Goal: Task Accomplishment & Management: Use online tool/utility

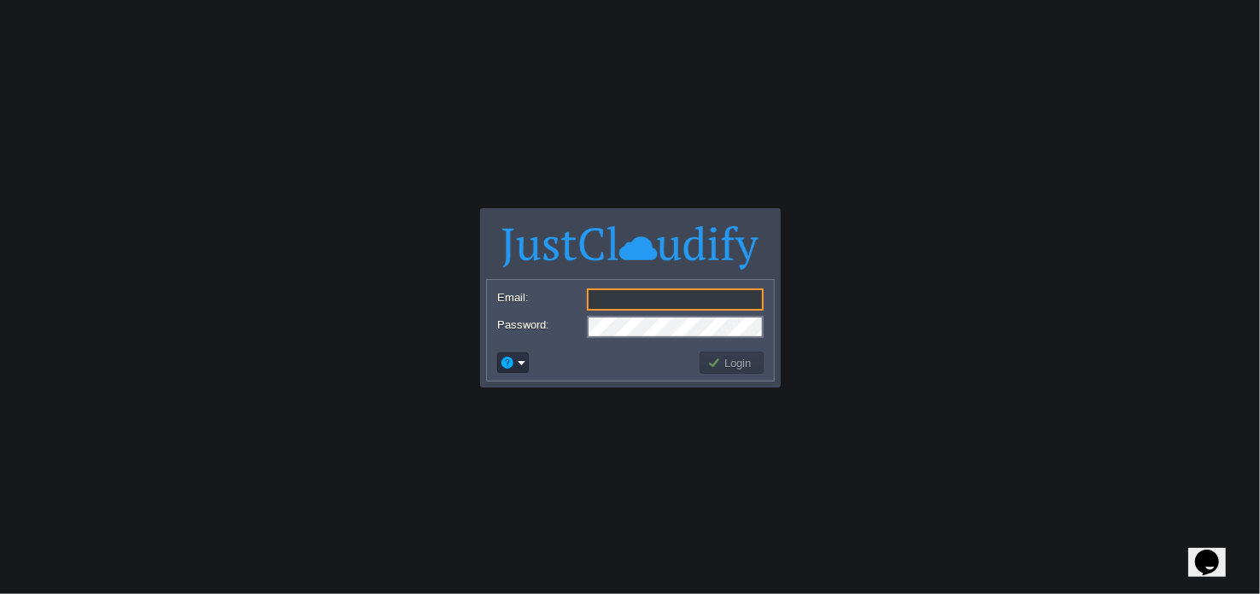
click at [616, 302] on input "Email:" at bounding box center [675, 300] width 177 height 22
type input "[EMAIL_ADDRESS][DOMAIN_NAME]"
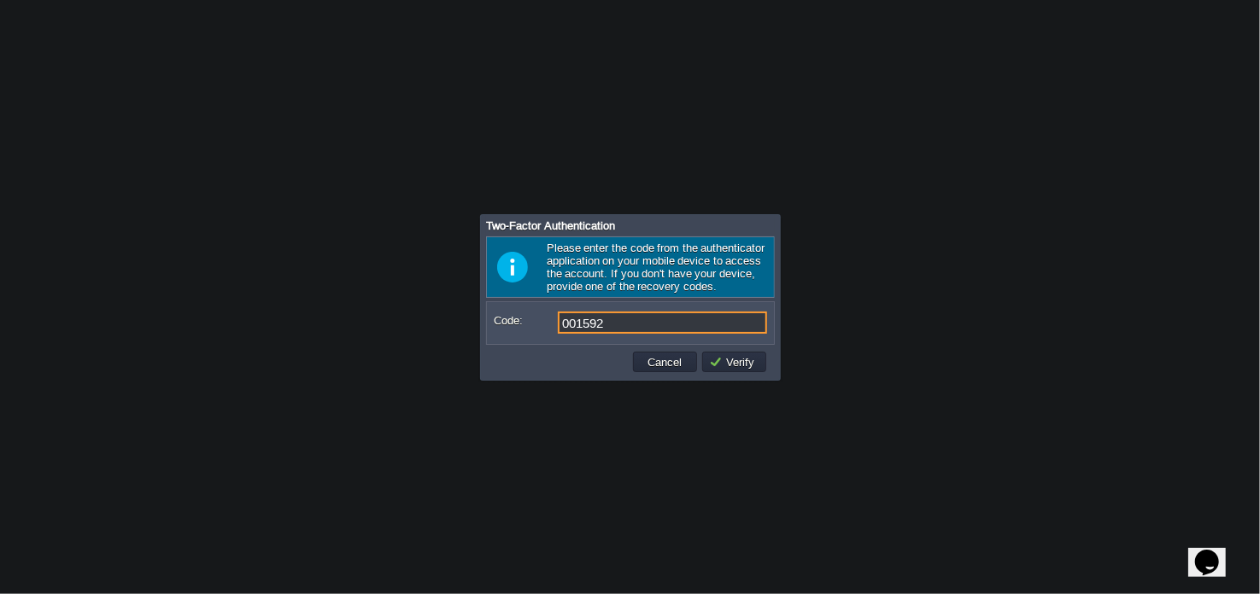
type input "001592"
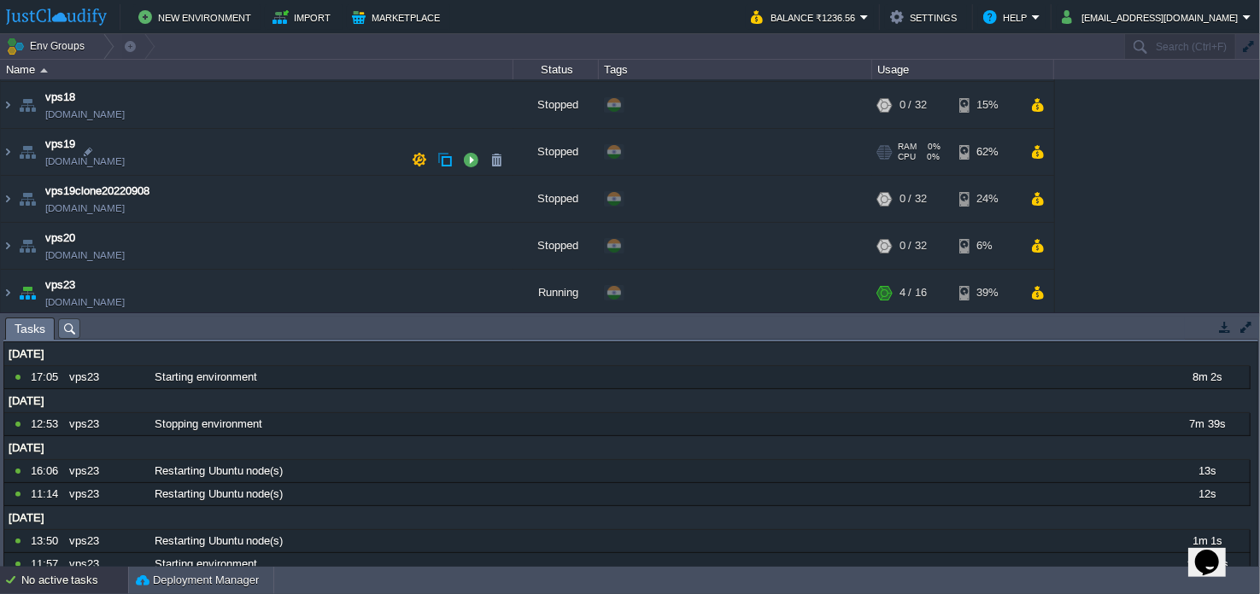
scroll to position [655, 0]
click at [1037, 290] on button "button" at bounding box center [1037, 292] width 15 height 15
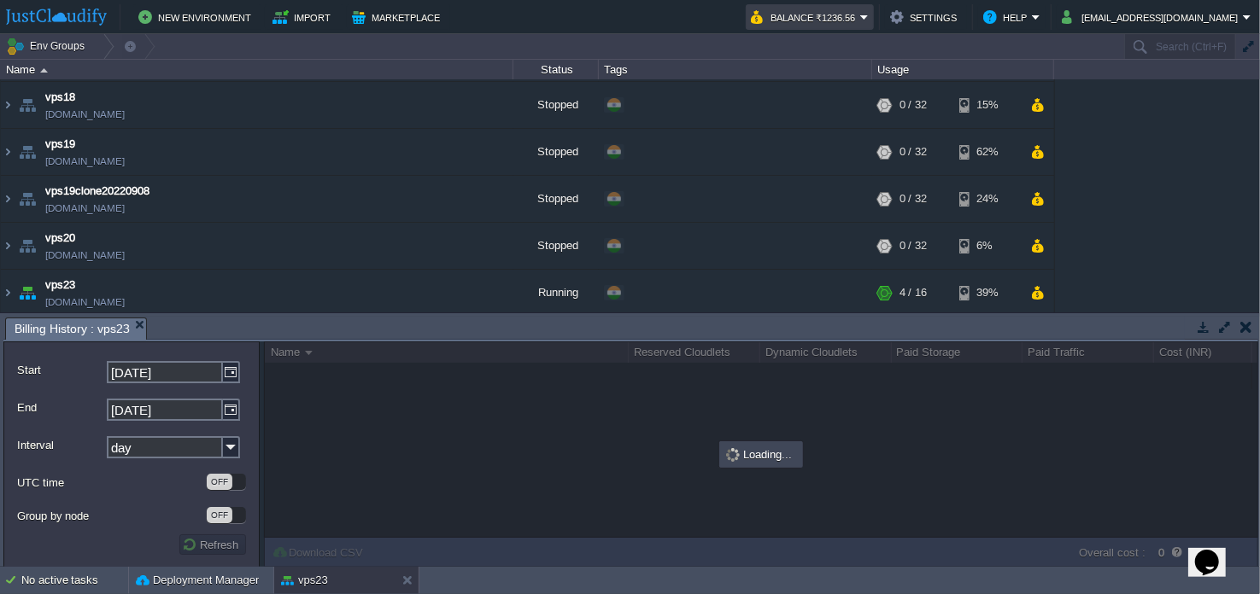
click at [860, 15] on button "Balance ₹1236.56" at bounding box center [805, 17] width 109 height 20
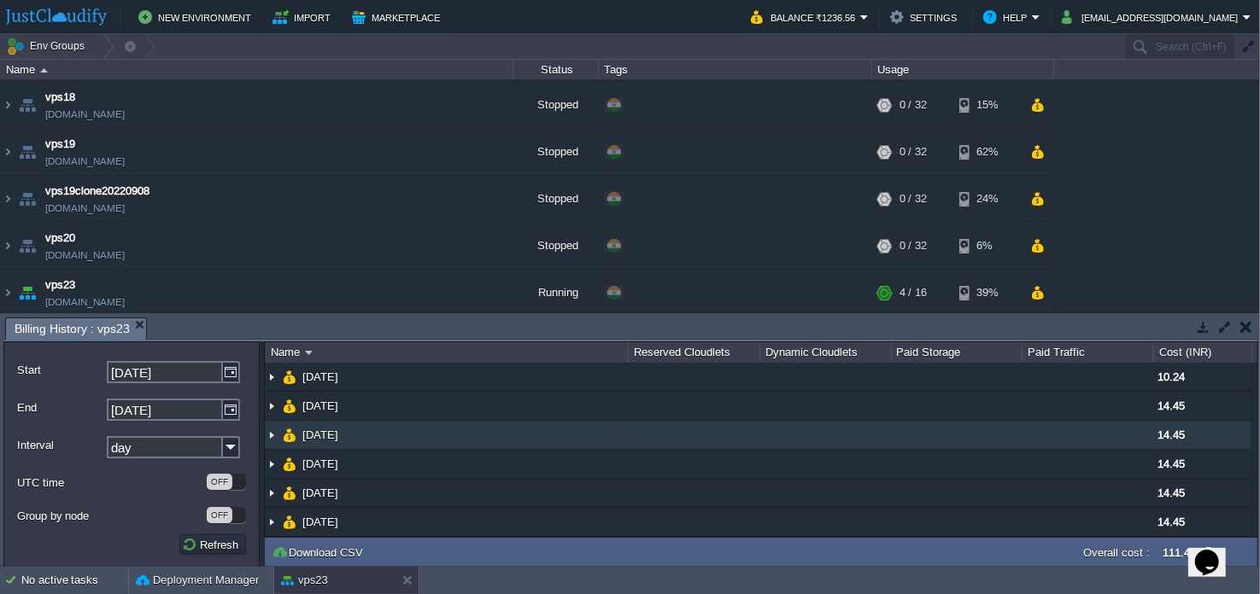
click at [1082, 429] on td at bounding box center [1088, 435] width 132 height 29
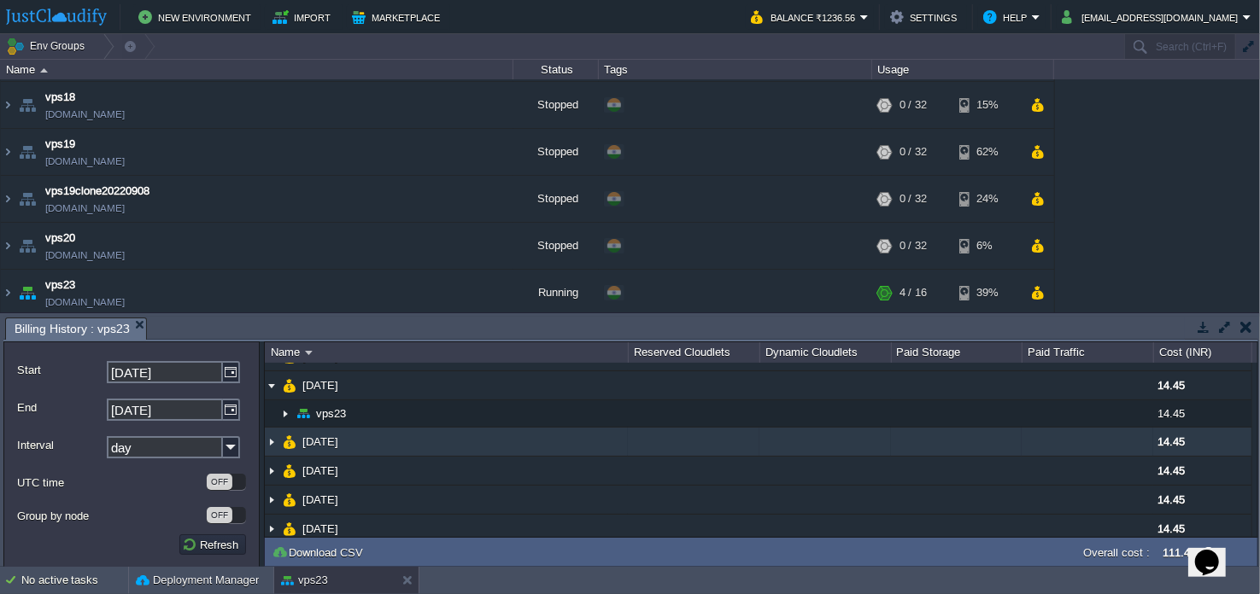
scroll to position [89, 0]
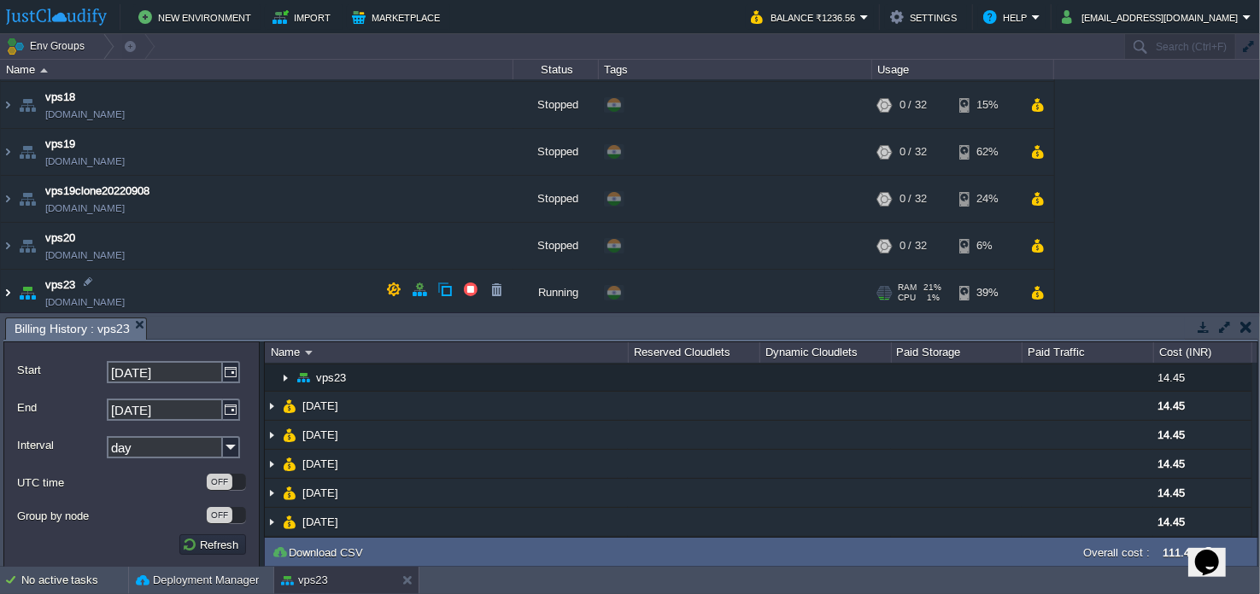
click at [8, 289] on img at bounding box center [8, 293] width 14 height 46
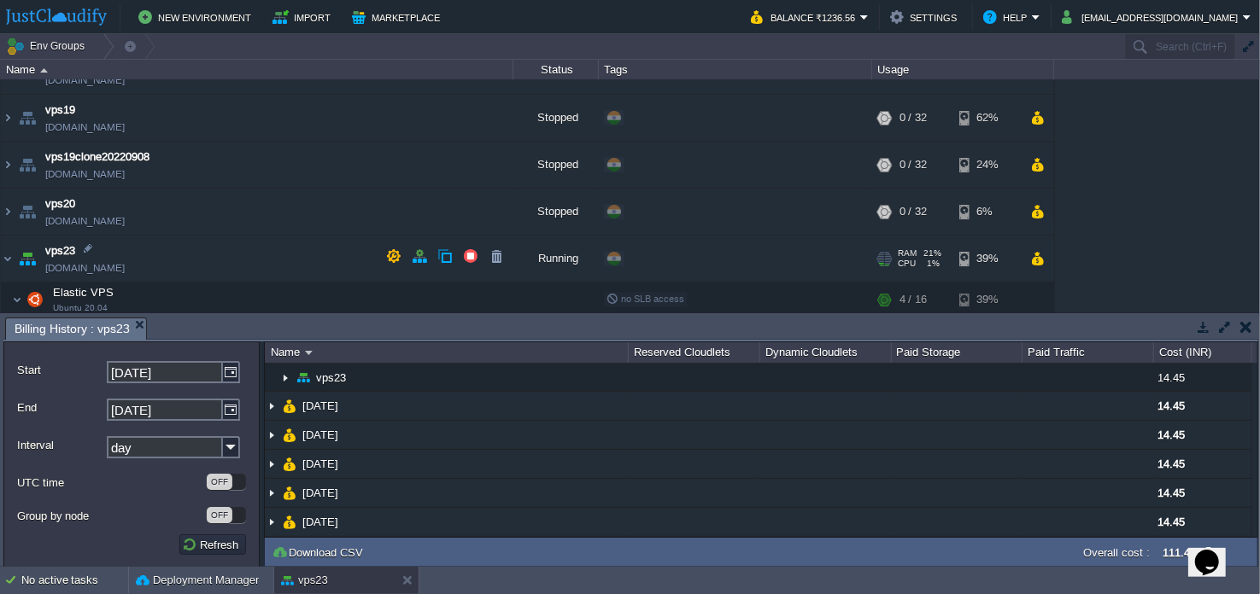
scroll to position [717, 0]
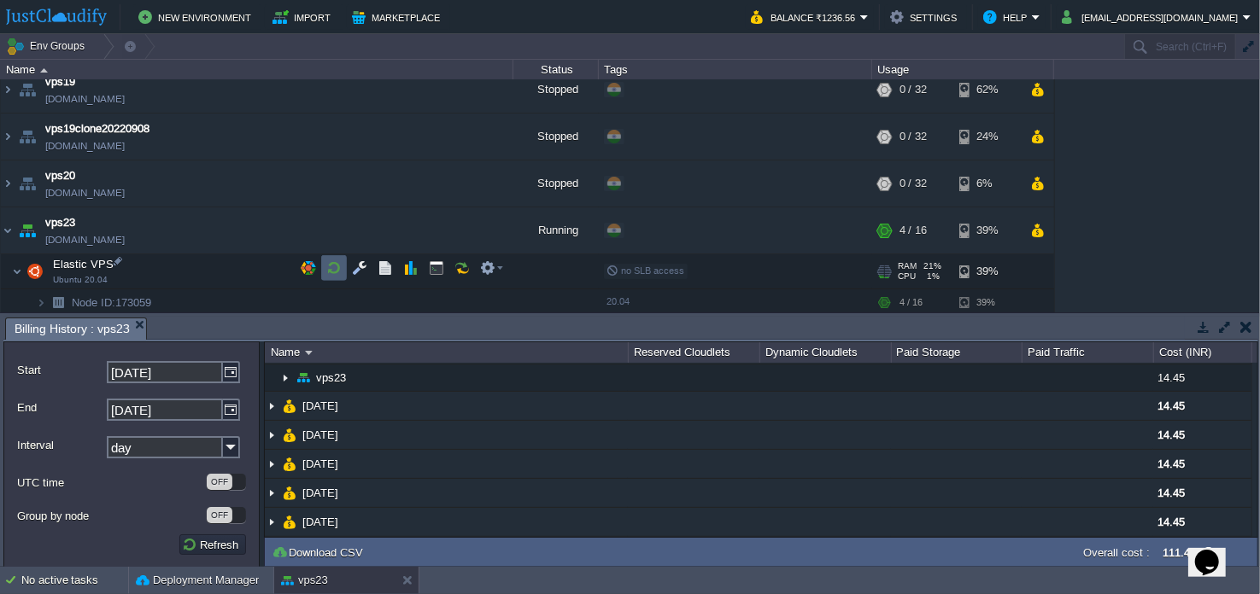
click at [342, 267] on td at bounding box center [334, 268] width 26 height 26
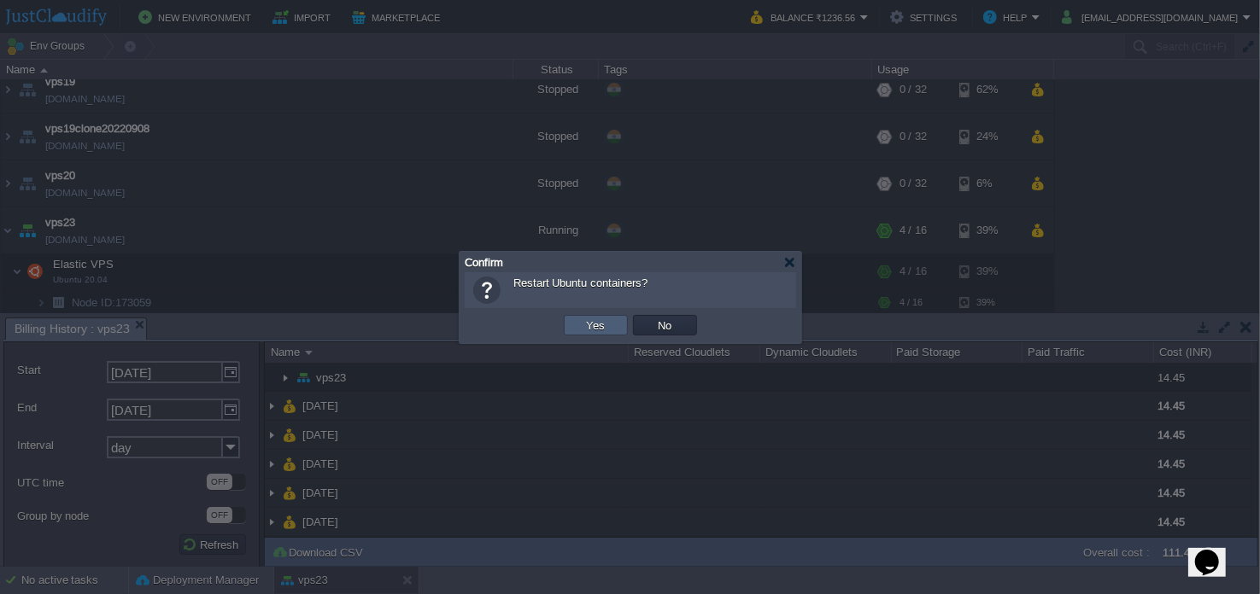
click at [572, 327] on td "Yes" at bounding box center [596, 325] width 64 height 20
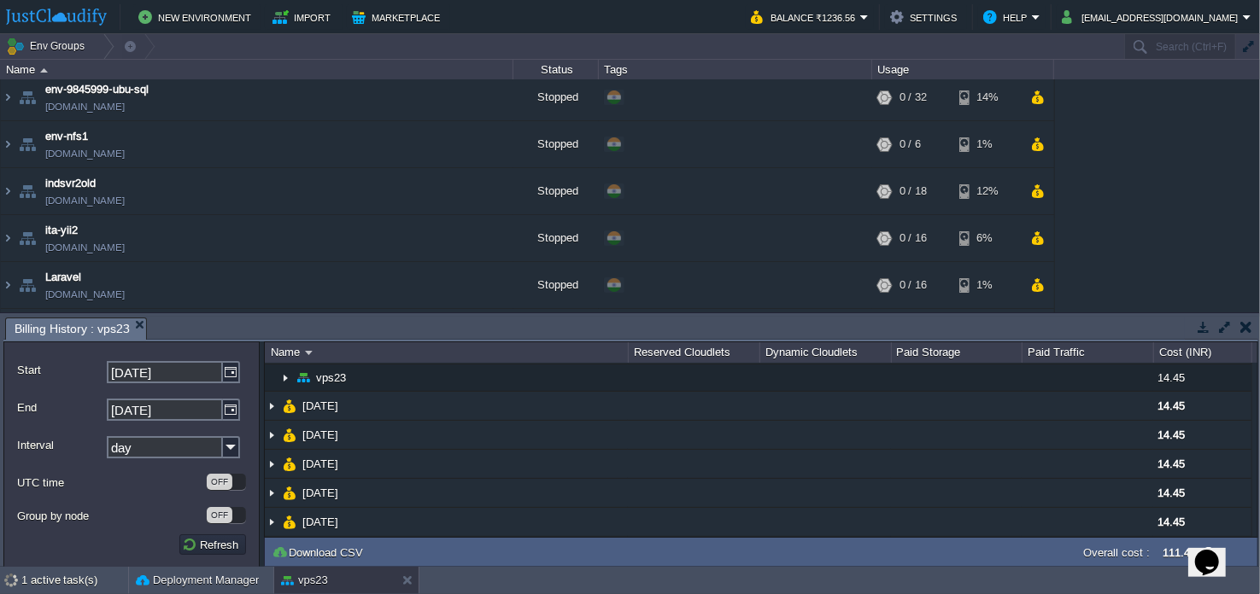
scroll to position [33, 0]
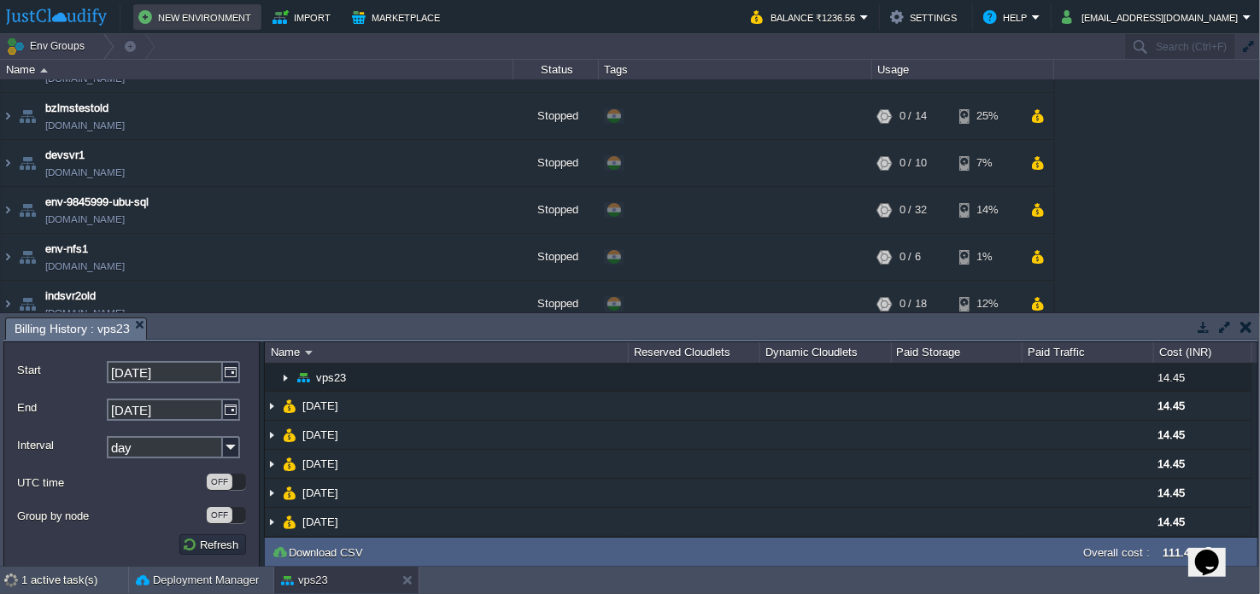
click at [196, 24] on button "New Environment" at bounding box center [197, 17] width 118 height 20
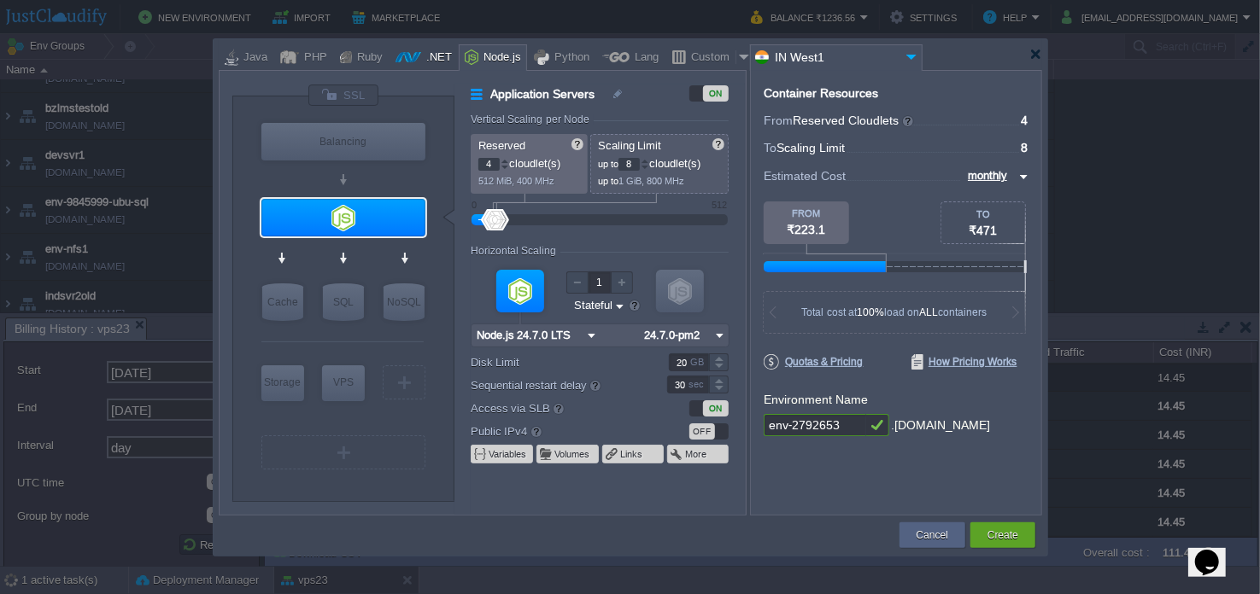
click at [424, 60] on div ".NET" at bounding box center [436, 58] width 31 height 26
type input "Application Servers"
type input "1"
type input "6"
type input ".NET Core 9.0.301"
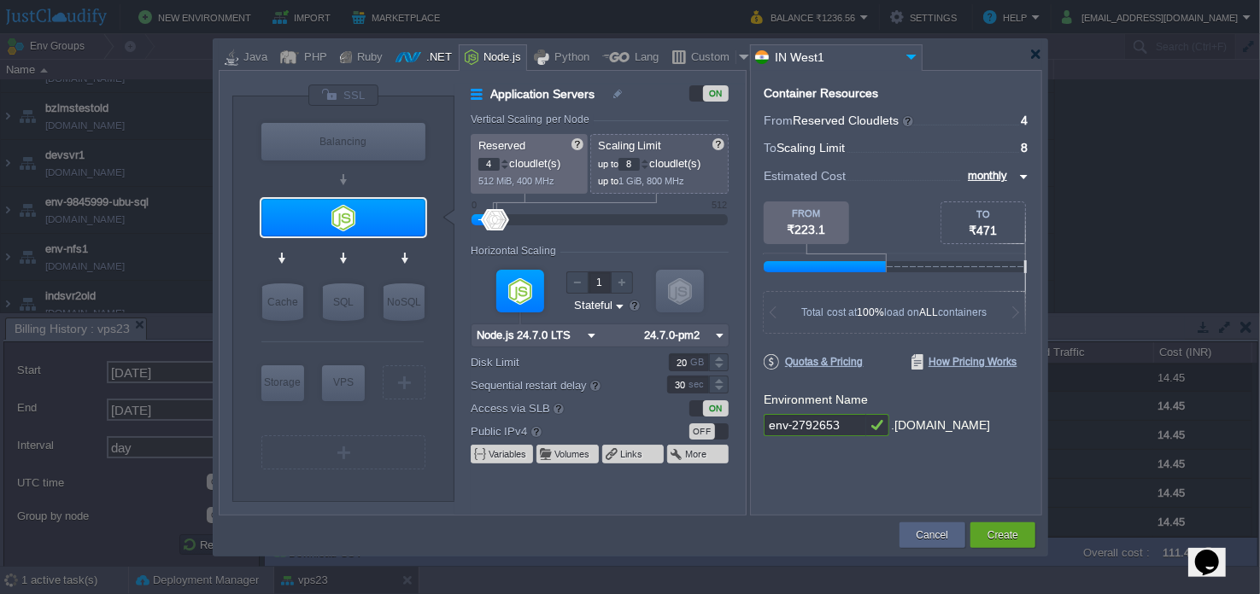
type input ".NET 9.0.301"
click at [509, 58] on div "Node.js" at bounding box center [493, 57] width 68 height 26
type input "Application Servers"
type input "4"
type input "8"
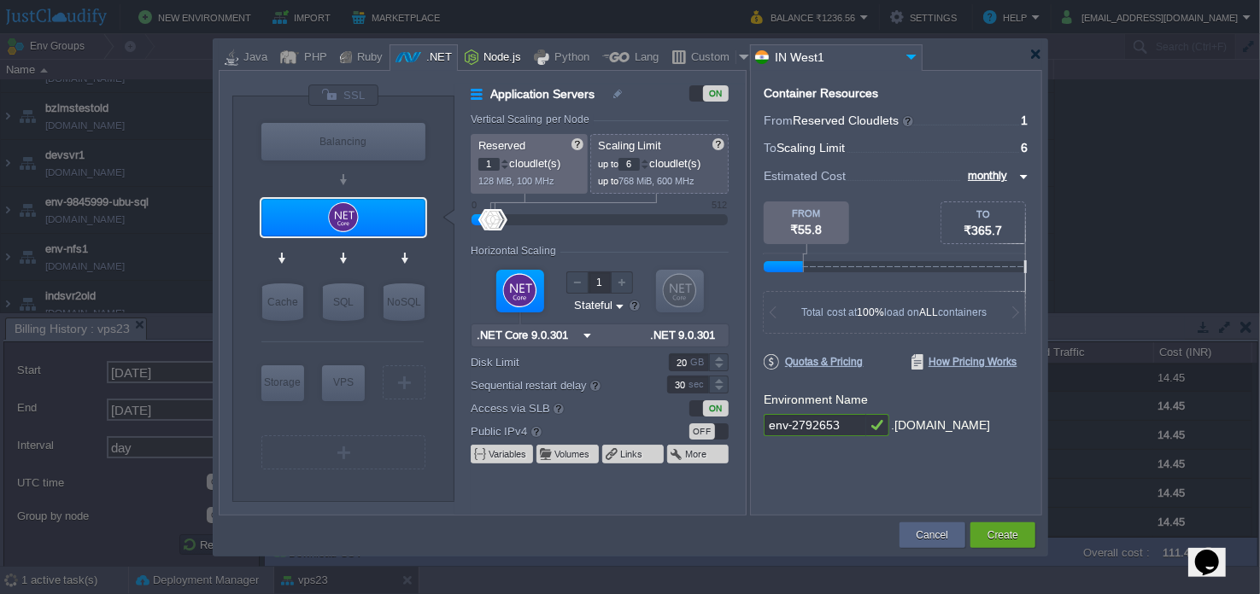
type input "Node.js 24.7.0 LTS"
type input "24.7.0-pm2"
click at [549, 58] on div "Python" at bounding box center [569, 58] width 40 height 26
type input "Application Servers"
type input "1"
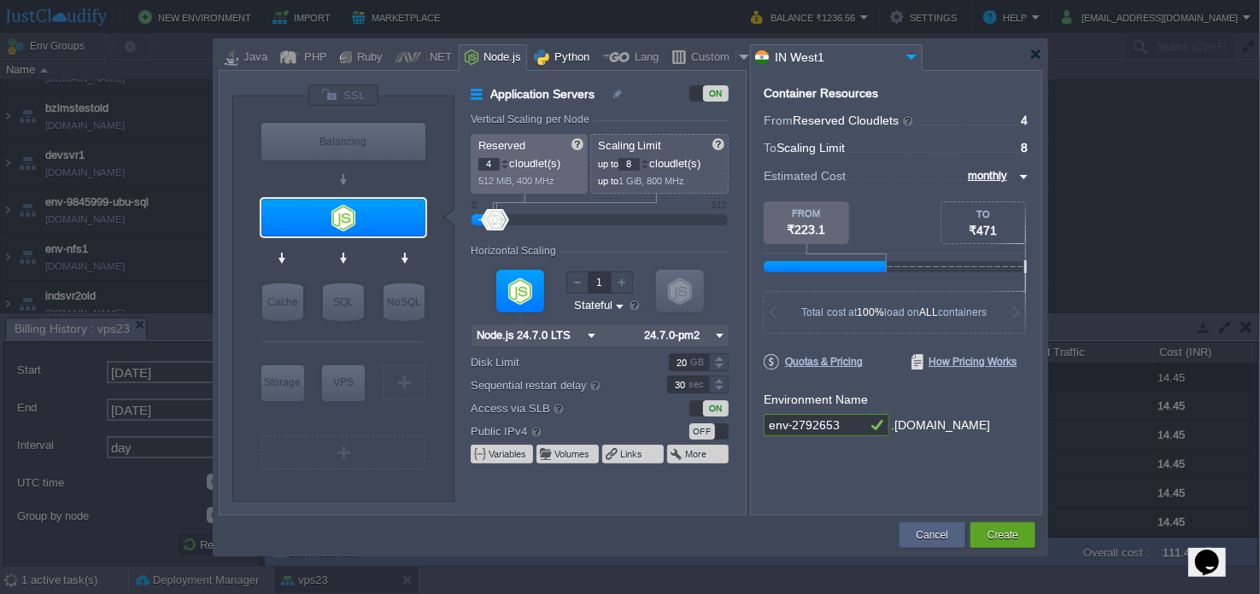
type input "4"
type input "Apache Python..."
type input "Python 3.13.7"
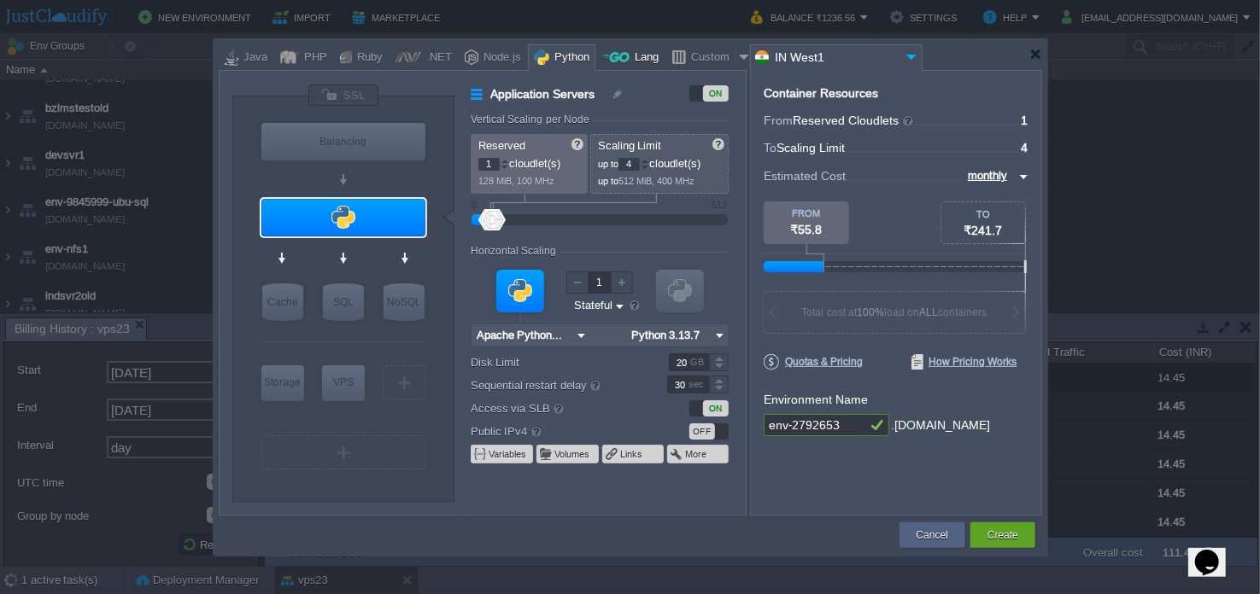
click at [607, 56] on div at bounding box center [615, 57] width 27 height 26
type input "Application Servers"
type input "6"
type input "Golang 1.25.0"
type input "1.25.0"
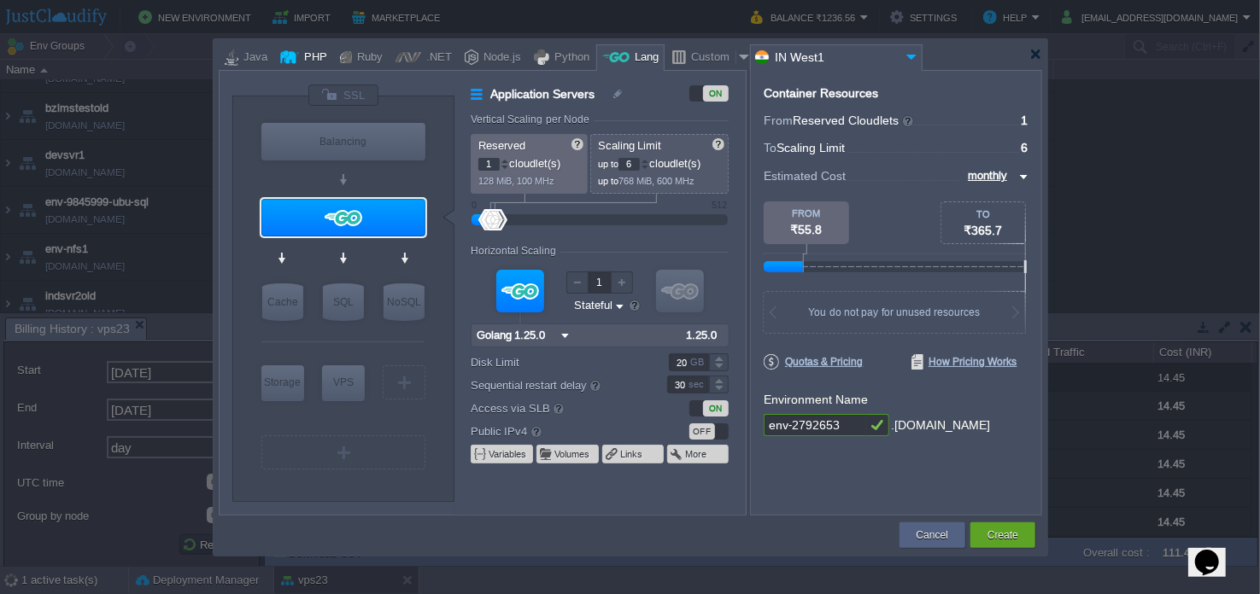
click at [306, 53] on div "PHP" at bounding box center [313, 58] width 28 height 26
type input "Application Servers"
type input "4"
type input "Apache [DATE]"
type input "PHP [DATE]"
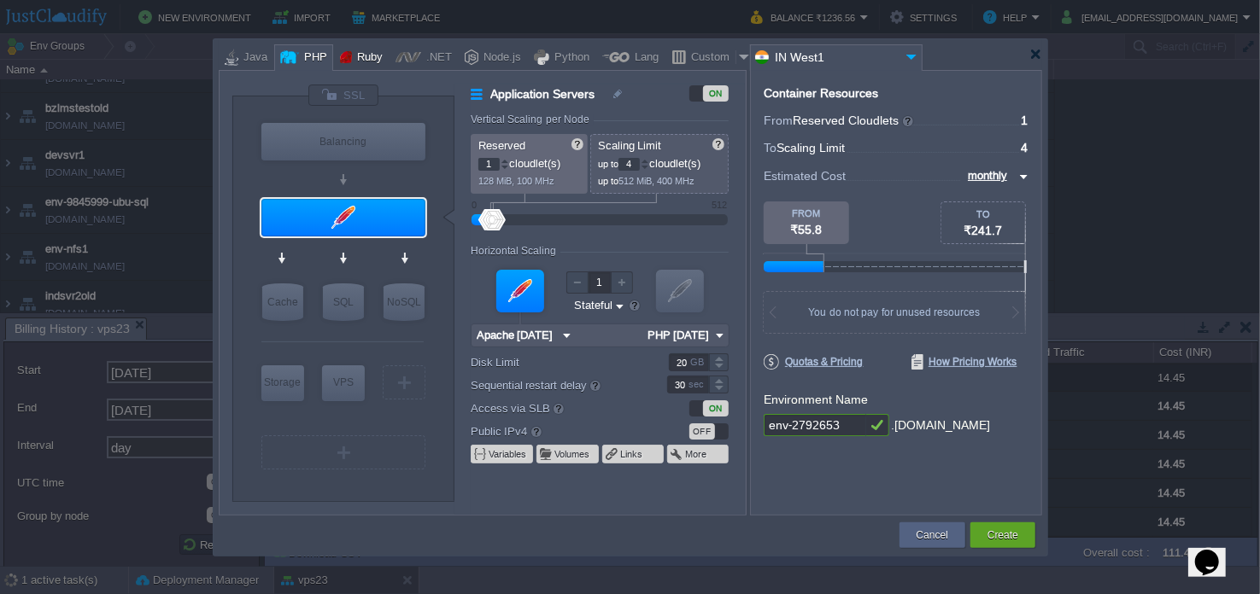
click at [342, 57] on div at bounding box center [346, 57] width 12 height 26
type input "Application Servers"
type input "8"
type input "Apache Ruby 2..."
type input "Ruby 3.4.5"
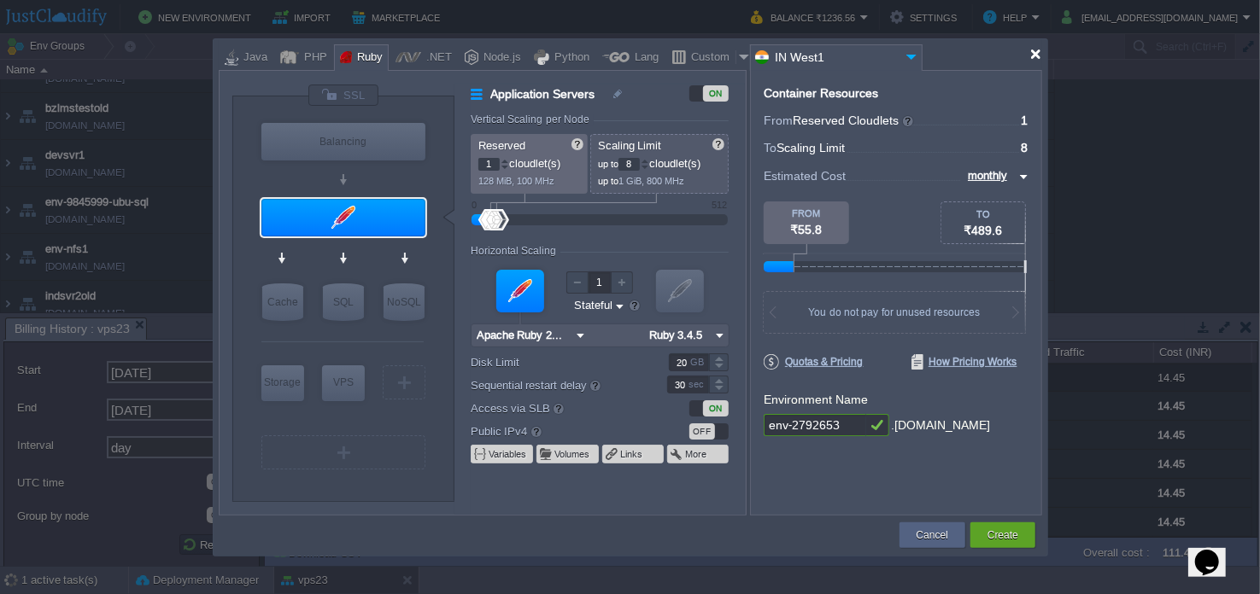
click at [1041, 56] on div at bounding box center [1035, 54] width 13 height 13
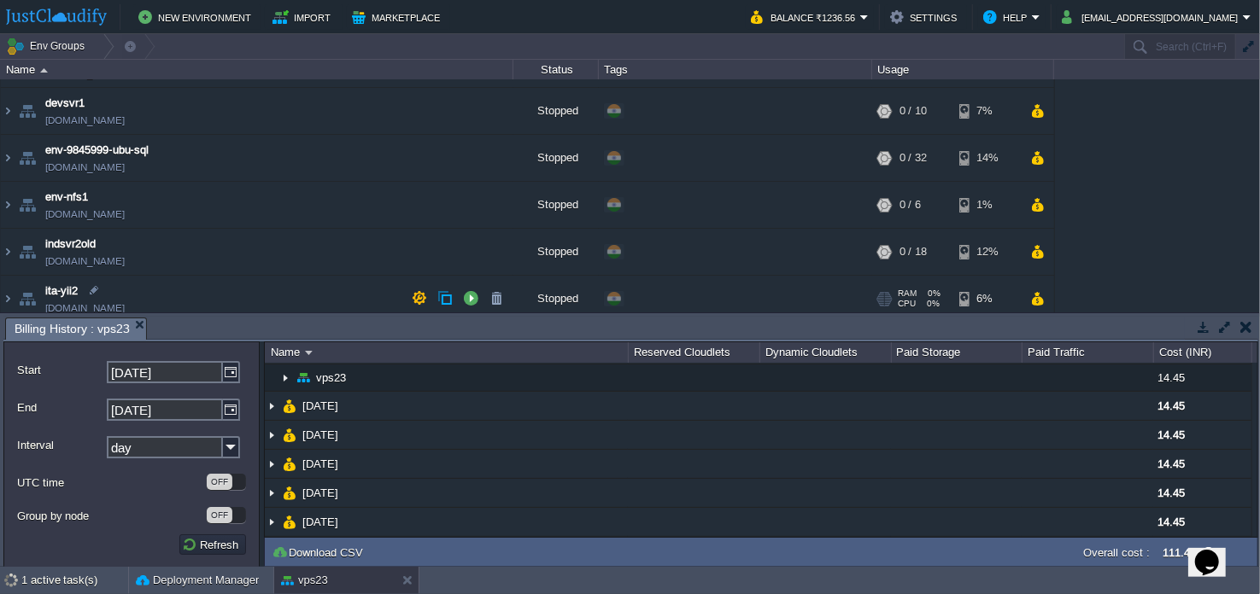
scroll to position [170, 0]
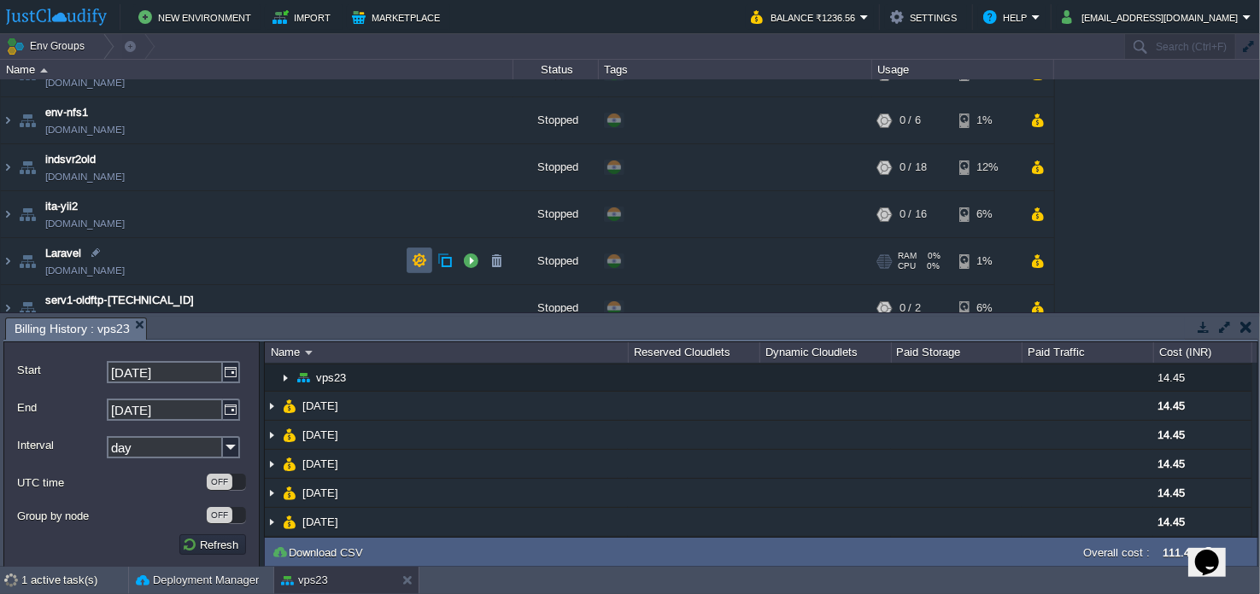
click at [417, 265] on button "button" at bounding box center [419, 260] width 15 height 15
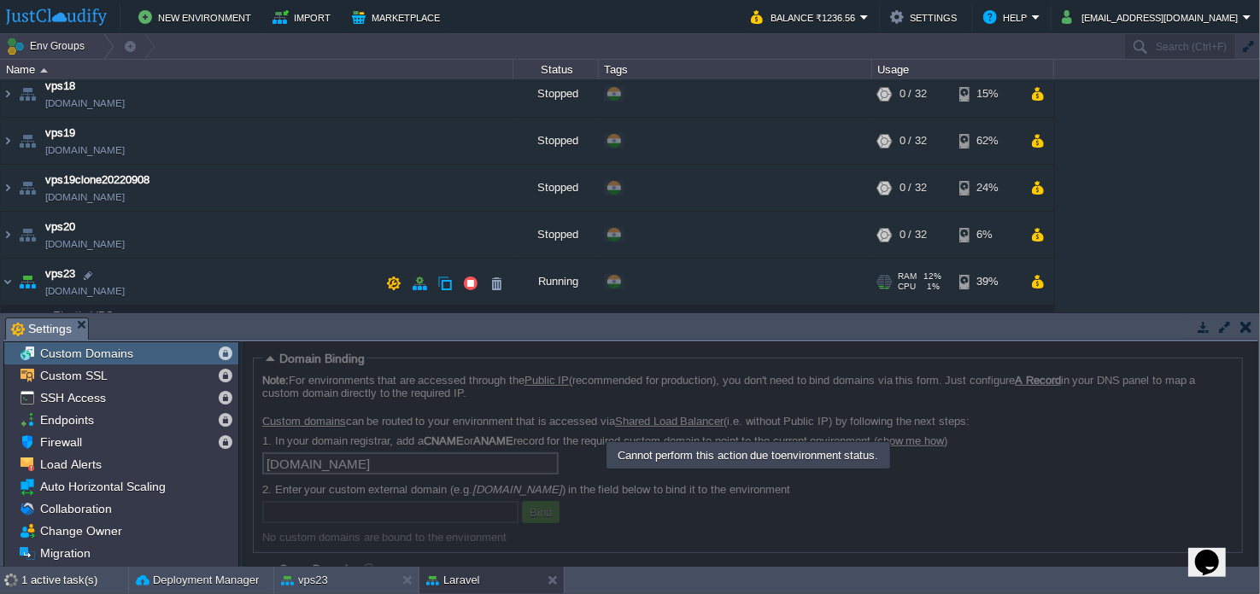
scroll to position [717, 0]
